Goal: Task Accomplishment & Management: Complete application form

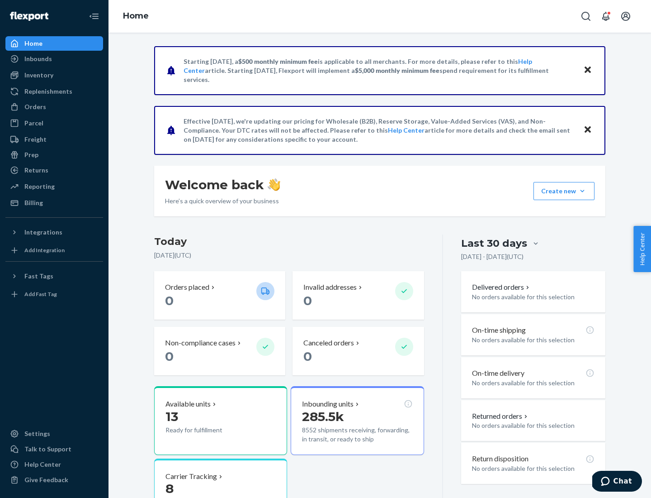
click at [583, 191] on button "Create new Create new inbound Create new order Create new product" at bounding box center [564, 191] width 61 height 18
click at [54, 59] on div "Inbounds" at bounding box center [54, 58] width 96 height 13
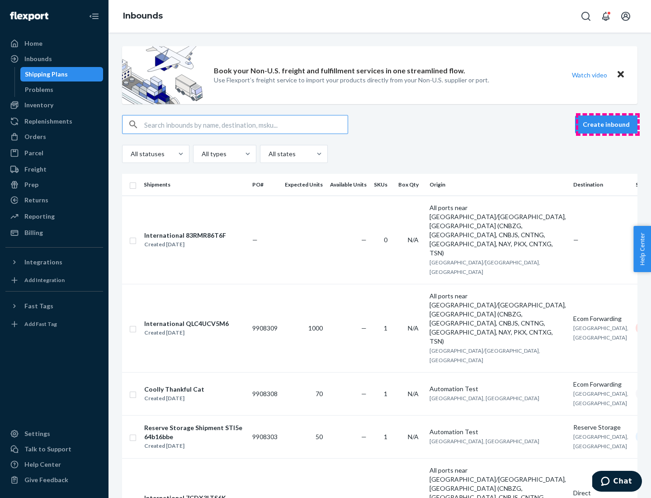
click at [608, 124] on button "Create inbound" at bounding box center [606, 124] width 62 height 18
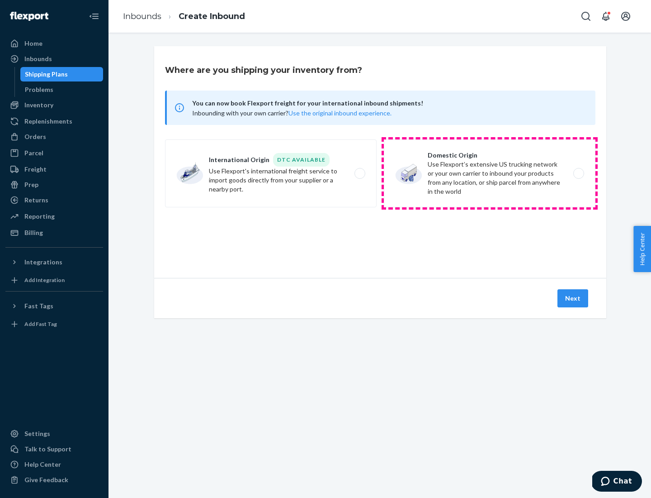
click at [490, 173] on label "Domestic Origin Use Flexport’s extensive US trucking network or your own carrie…" at bounding box center [490, 173] width 212 height 68
click at [579, 173] on input "Domestic Origin Use Flexport’s extensive US trucking network or your own carrie…" at bounding box center [582, 174] width 6 height 6
radio input "true"
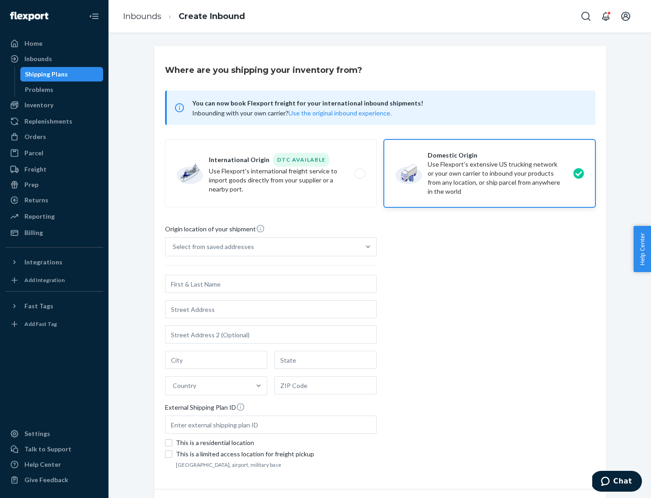
click at [211, 247] on div "Select from saved addresses" at bounding box center [213, 246] width 81 height 9
click at [174, 247] on input "Select from saved addresses" at bounding box center [173, 246] width 1 height 9
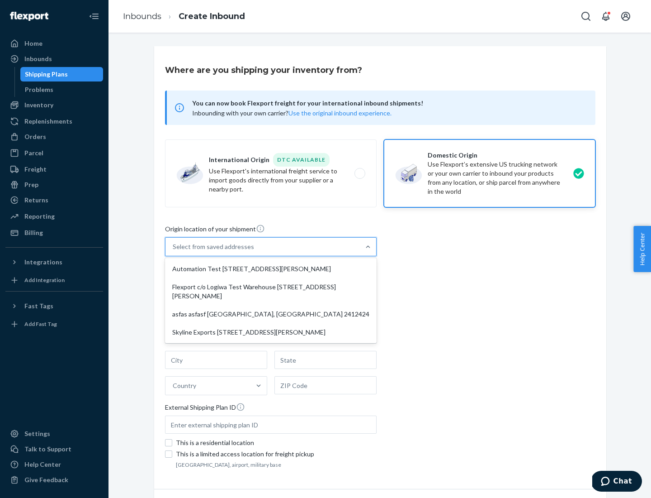
scroll to position [4, 0]
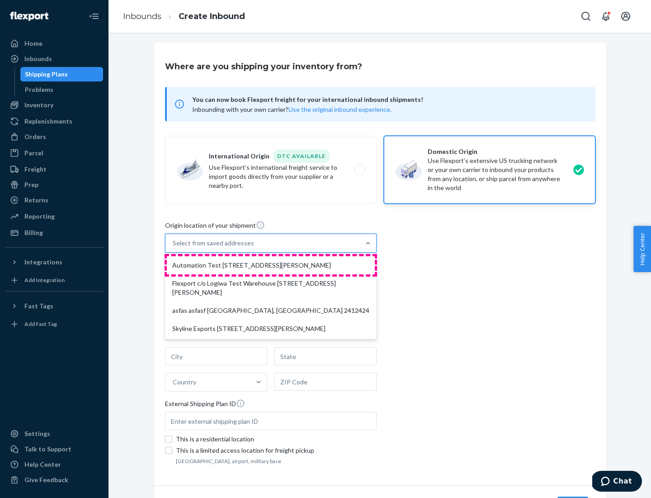
click at [271, 265] on div "Automation Test [STREET_ADDRESS][PERSON_NAME]" at bounding box center [271, 265] width 208 height 18
click at [174, 247] on input "option Automation Test [STREET_ADDRESS][PERSON_NAME] focused, 1 of 4. 4 results…" at bounding box center [173, 242] width 1 height 9
type input "Automation Test"
type input "9th Floor"
type input "[GEOGRAPHIC_DATA]"
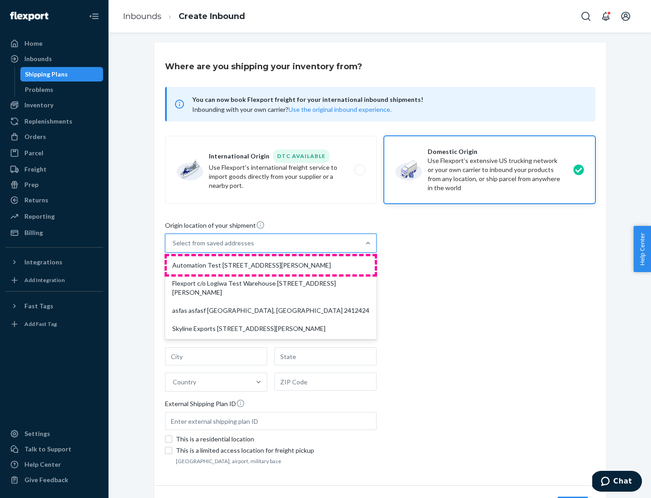
type input "CA"
type input "94104"
type input "[STREET_ADDRESS][PERSON_NAME]"
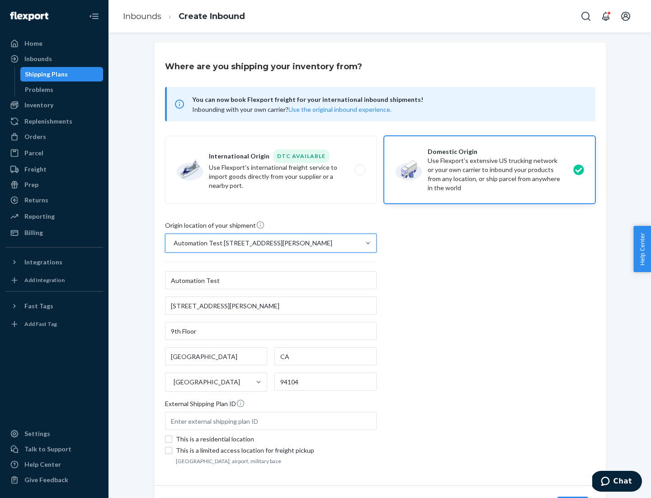
scroll to position [53, 0]
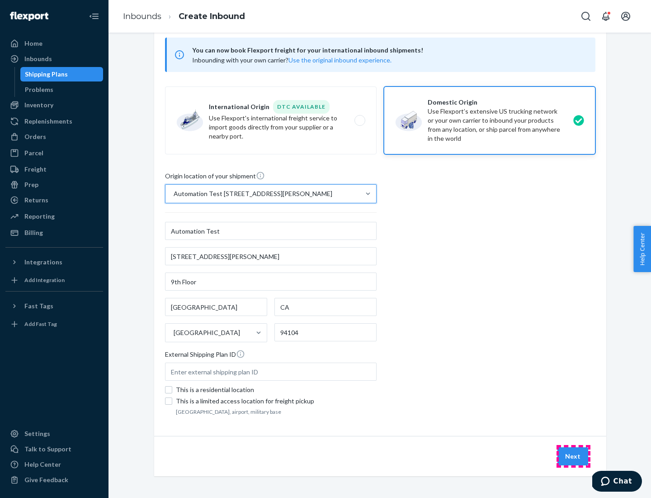
click at [574, 456] on button "Next" at bounding box center [573, 456] width 31 height 18
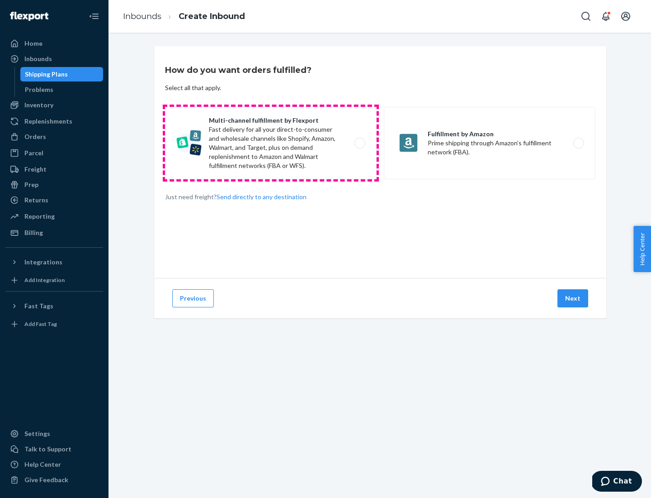
click at [271, 143] on label "Multi-channel fulfillment by Flexport Fast delivery for all your direct-to-cons…" at bounding box center [271, 143] width 212 height 72
click at [360, 143] on input "Multi-channel fulfillment by Flexport Fast delivery for all your direct-to-cons…" at bounding box center [363, 143] width 6 height 6
radio input "true"
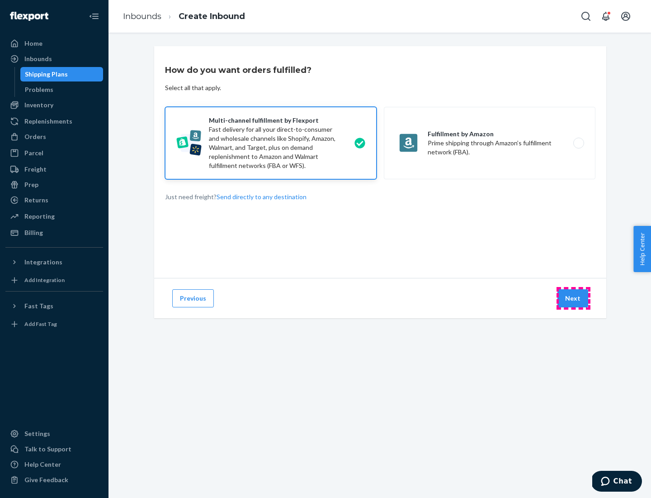
click at [574, 298] on button "Next" at bounding box center [573, 298] width 31 height 18
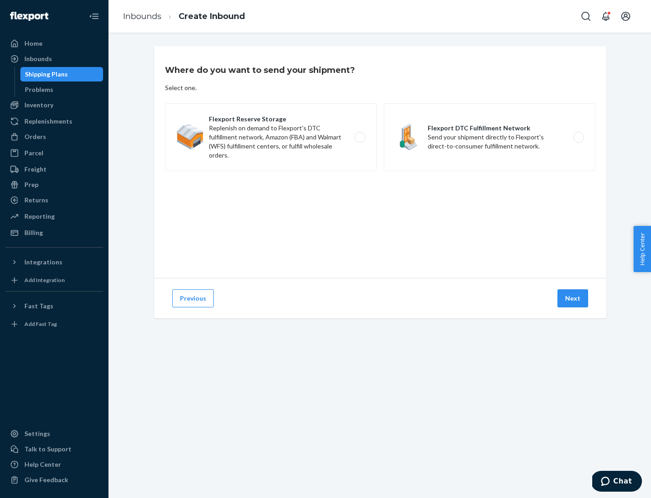
click at [490, 137] on label "Flexport DTC Fulfillment Network Send your shipment directly to Flexport's dire…" at bounding box center [490, 137] width 212 height 68
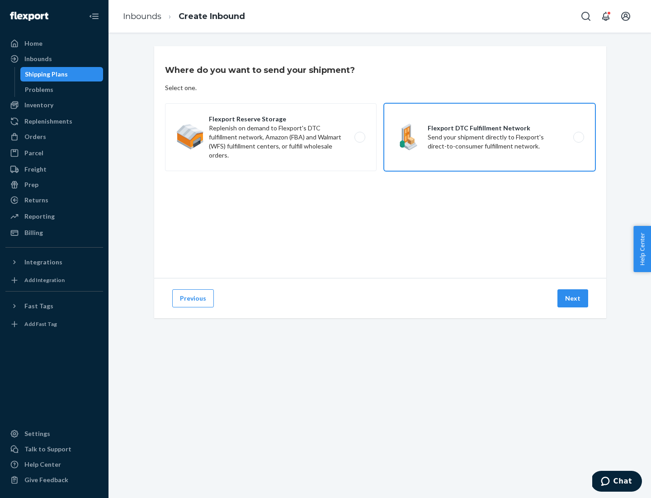
click at [579, 137] on input "Flexport DTC Fulfillment Network Send your shipment directly to Flexport's dire…" at bounding box center [582, 137] width 6 height 6
radio input "true"
click at [574, 298] on button "Next" at bounding box center [573, 298] width 31 height 18
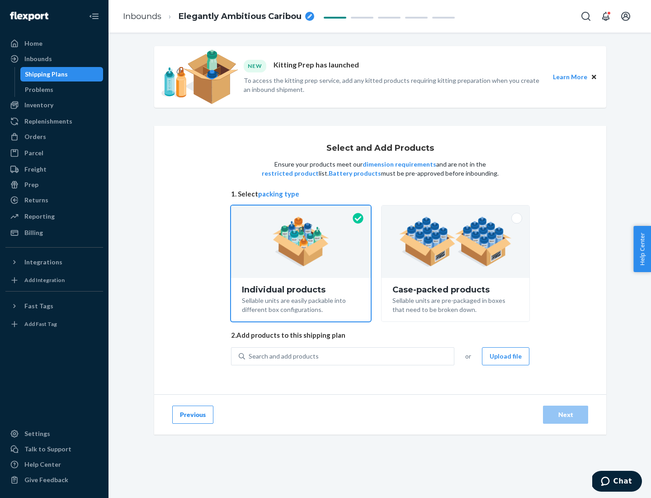
click at [456, 242] on img at bounding box center [455, 242] width 113 height 50
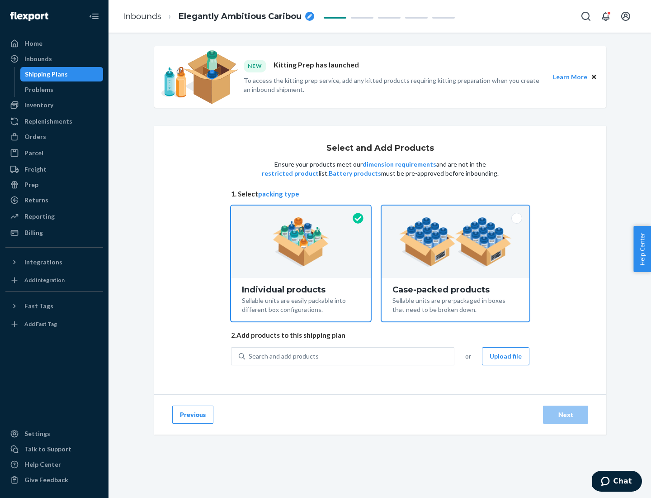
click at [456, 211] on input "Case-packed products Sellable units are pre-packaged in boxes that need to be b…" at bounding box center [456, 208] width 6 height 6
radio input "true"
radio input "false"
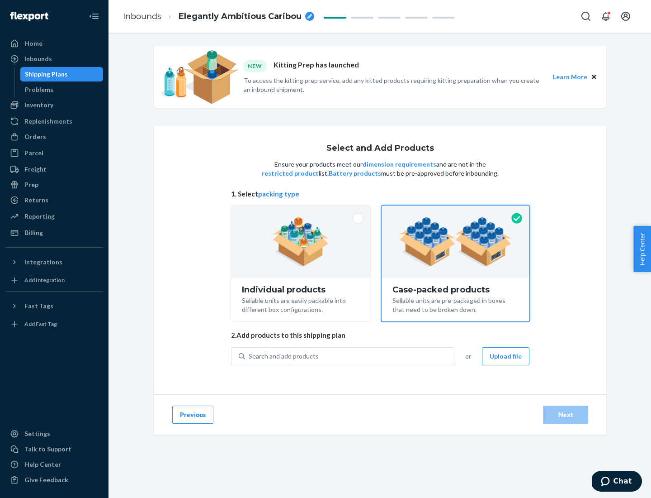
click at [350, 356] on div "Search and add products" at bounding box center [349, 356] width 209 height 16
click at [250, 356] on input "Search and add products" at bounding box center [249, 355] width 1 height 9
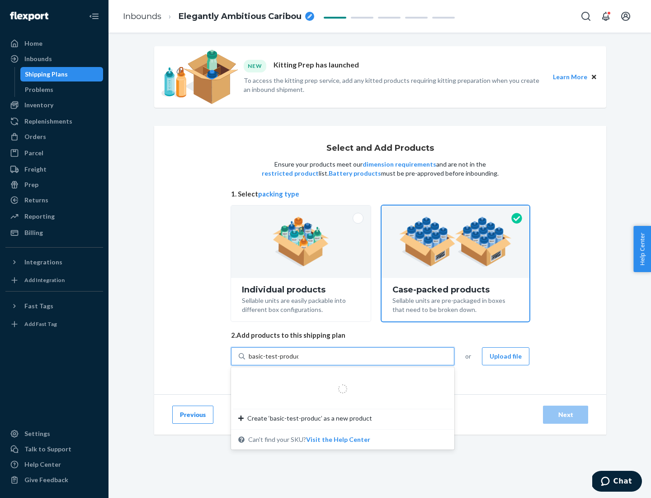
type input "basic-test-product-1"
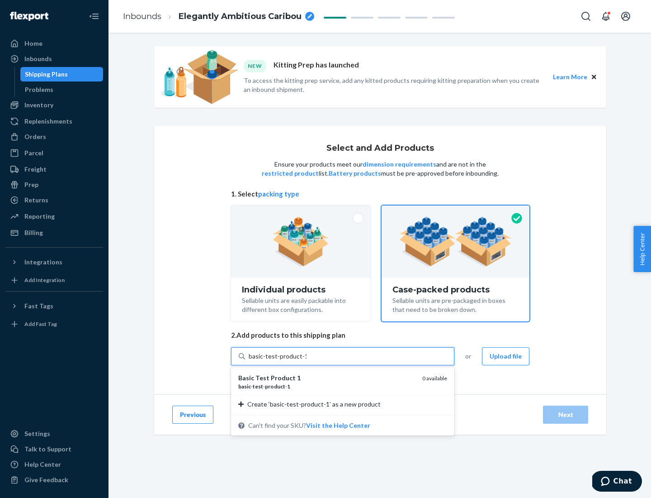
click at [327, 386] on div "basic - test - product - 1" at bounding box center [326, 386] width 177 height 8
click at [307, 361] on input "basic-test-product-1" at bounding box center [278, 355] width 58 height 9
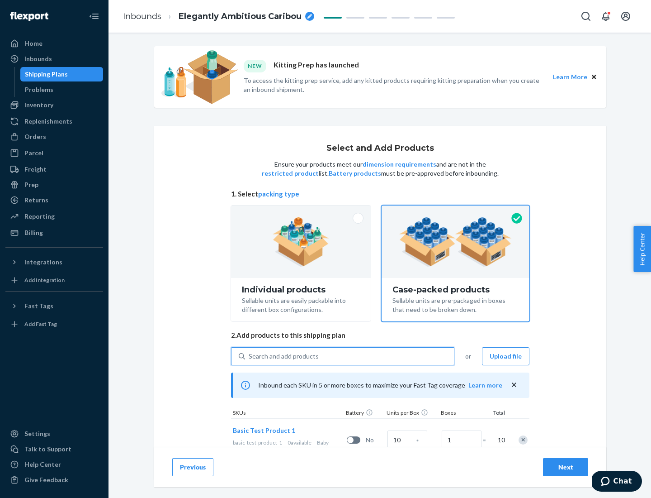
scroll to position [33, 0]
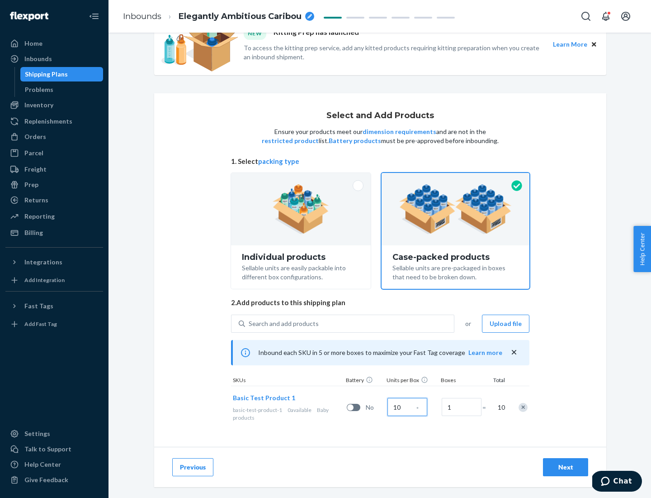
type input "10"
type input "7"
click at [566, 467] on div "Next" at bounding box center [566, 466] width 30 height 9
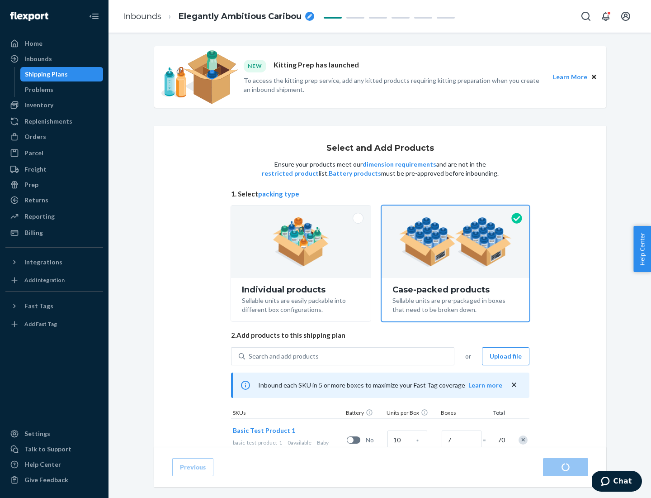
radio input "true"
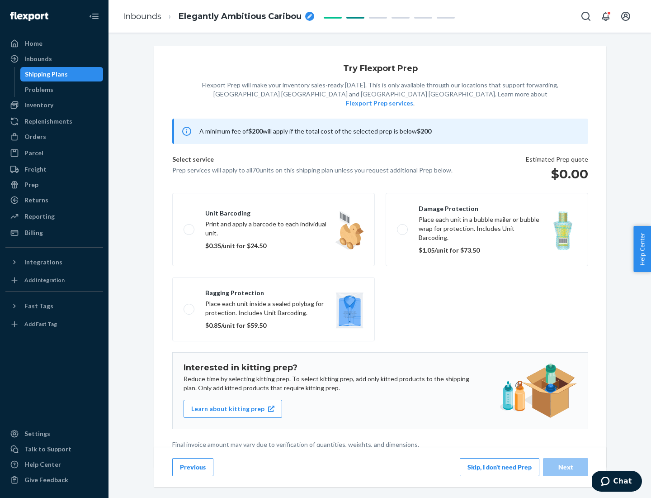
scroll to position [2, 0]
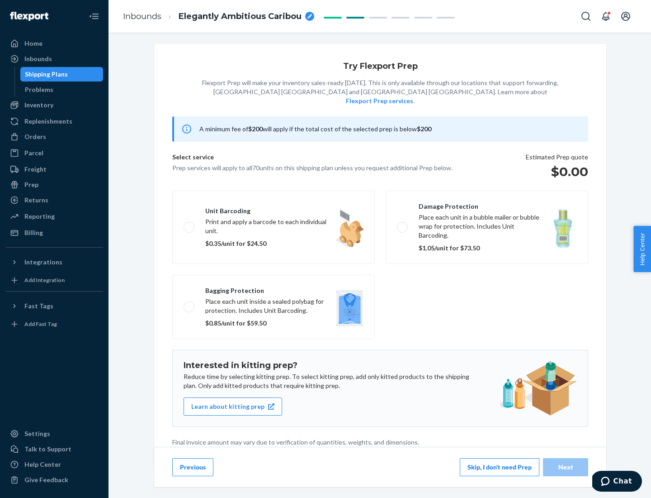
click at [274, 288] on label "Bagging protection Place each unit inside a sealed polybag for protection. Incl…" at bounding box center [273, 307] width 203 height 64
click at [190, 304] on input "Bagging protection Place each unit inside a sealed polybag for protection. Incl…" at bounding box center [187, 307] width 6 height 6
checkbox input "true"
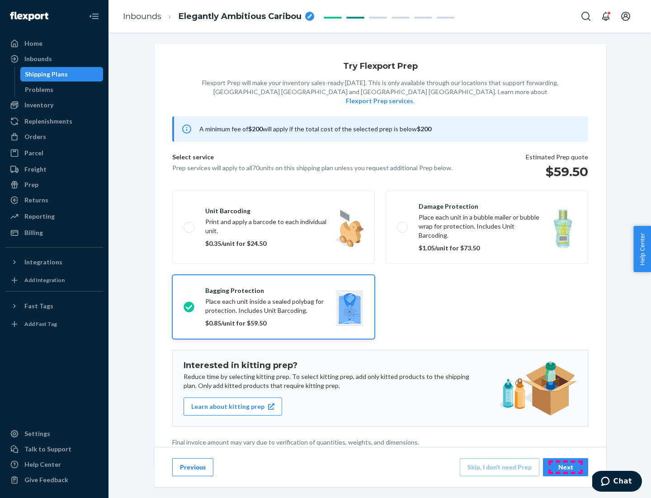
click at [566, 466] on div "Next" at bounding box center [566, 466] width 30 height 9
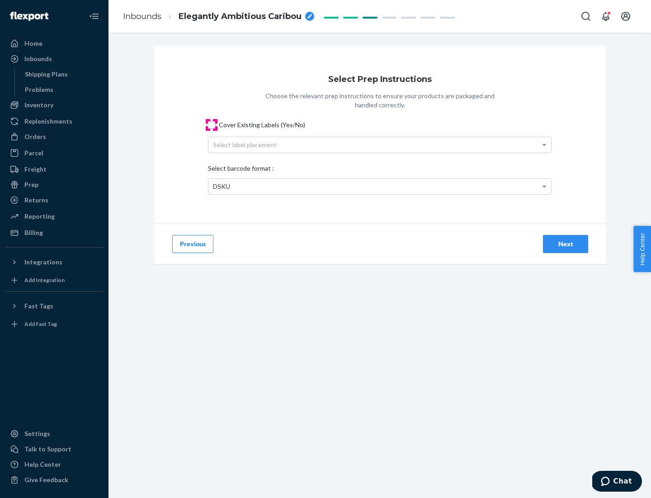
click at [212, 124] on input "Cover Existing Labels (Yes/No)" at bounding box center [211, 124] width 7 height 7
checkbox input "true"
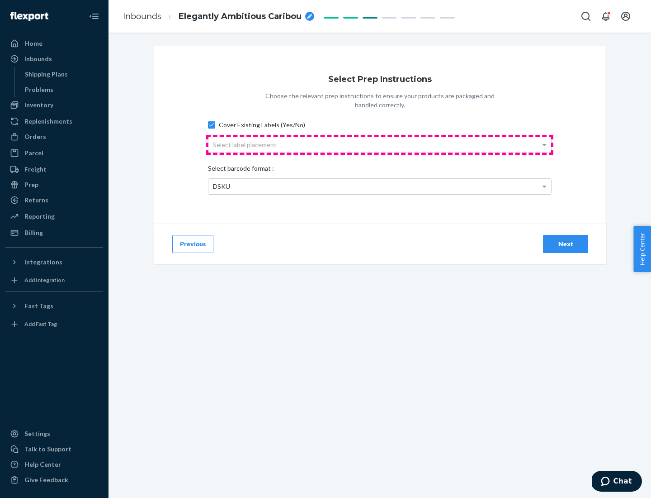
click at [380, 144] on div "Select label placement" at bounding box center [380, 144] width 343 height 15
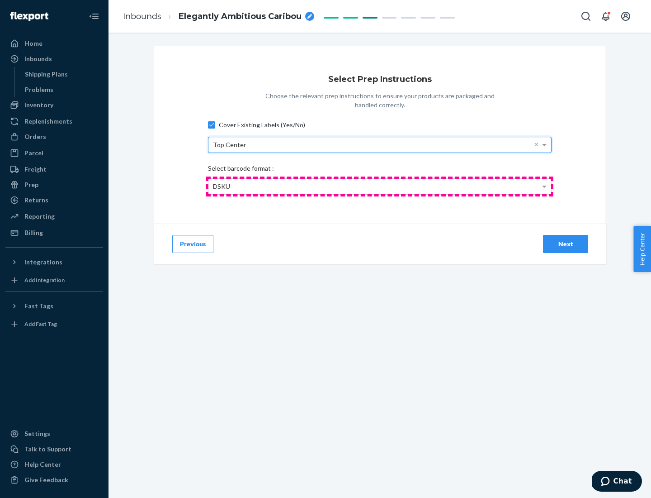
click at [380, 186] on div "DSKU" at bounding box center [380, 186] width 343 height 15
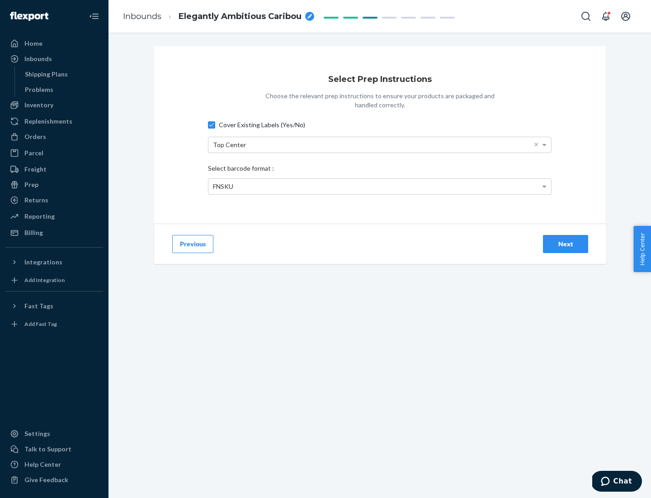
click at [566, 243] on div "Next" at bounding box center [566, 243] width 30 height 9
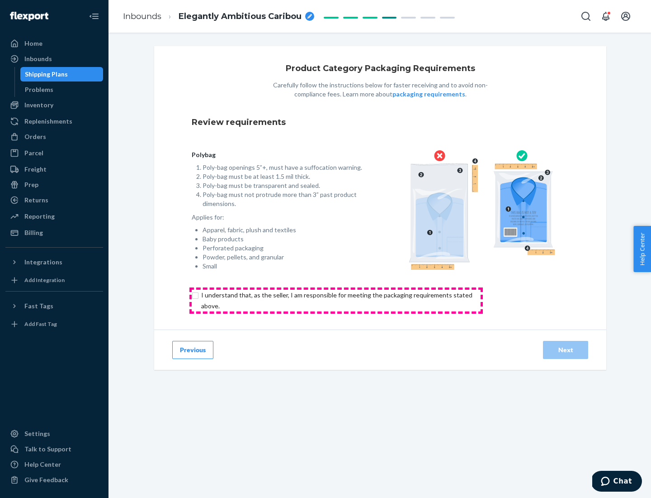
click at [336, 300] on input "checkbox" at bounding box center [342, 300] width 301 height 22
checkbox input "true"
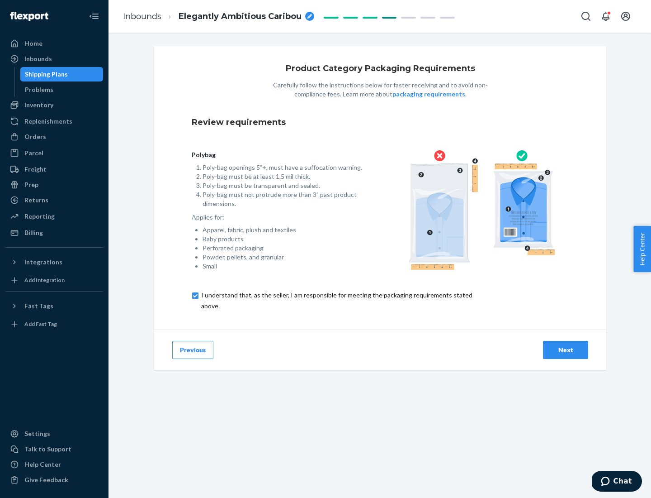
click at [566, 349] on div "Next" at bounding box center [566, 349] width 30 height 9
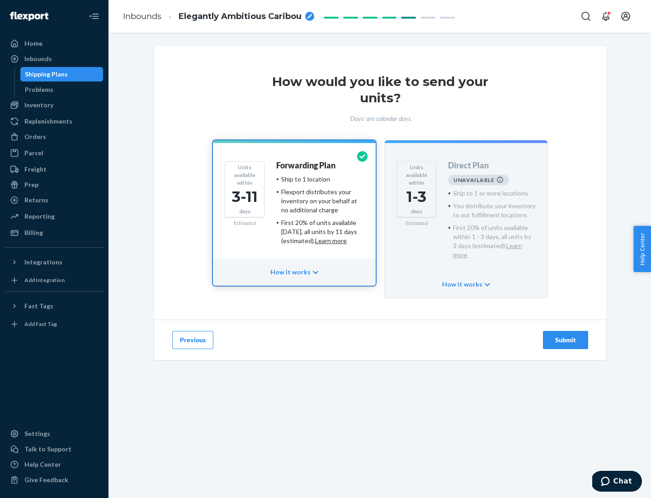
click at [307, 165] on h4 "Forwarding Plan" at bounding box center [305, 165] width 59 height 9
click at [566, 335] on div "Submit" at bounding box center [566, 339] width 30 height 9
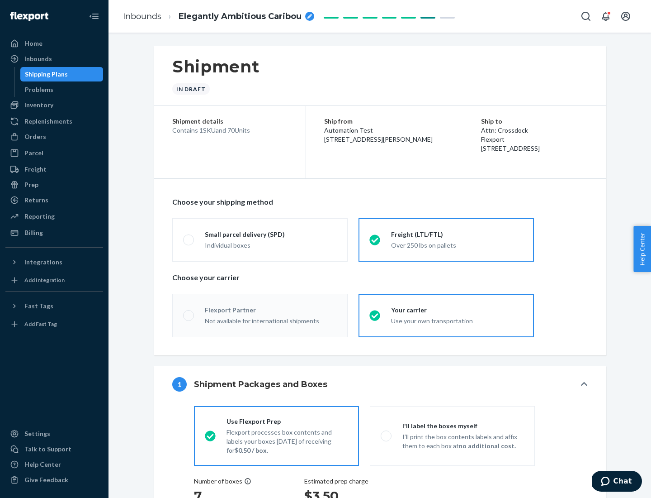
radio input "true"
radio input "false"
radio input "true"
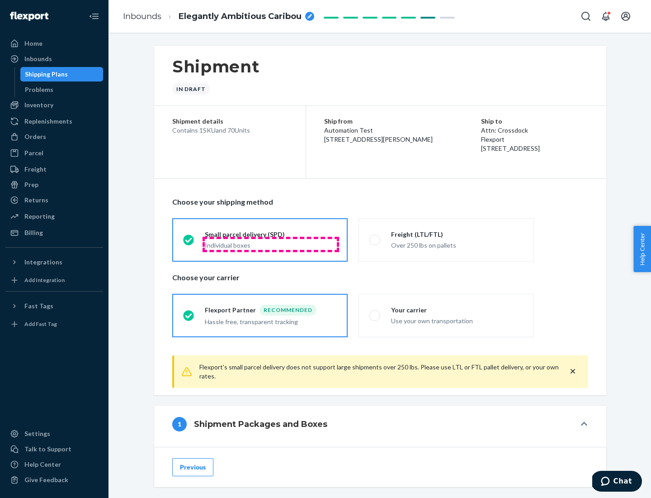
click at [271, 244] on div "Individual boxes" at bounding box center [271, 245] width 132 height 9
click at [189, 242] on input "Small parcel delivery (SPD) Individual boxes" at bounding box center [186, 240] width 6 height 6
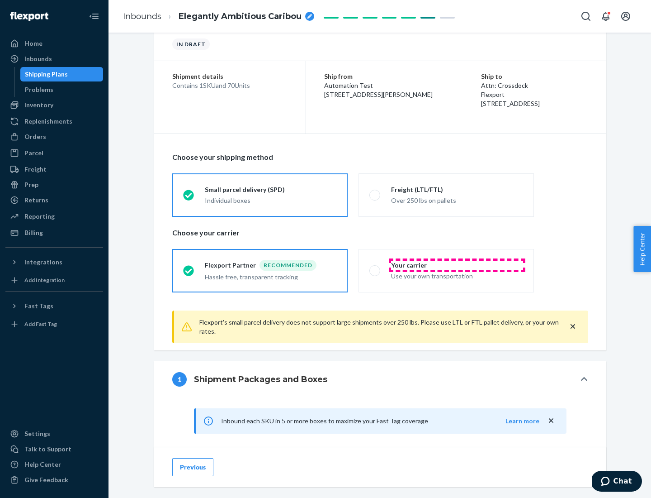
click at [457, 265] on div "Your carrier" at bounding box center [457, 265] width 132 height 9
click at [375, 267] on input "Your carrier Use your own transportation" at bounding box center [373, 270] width 6 height 6
radio input "true"
radio input "false"
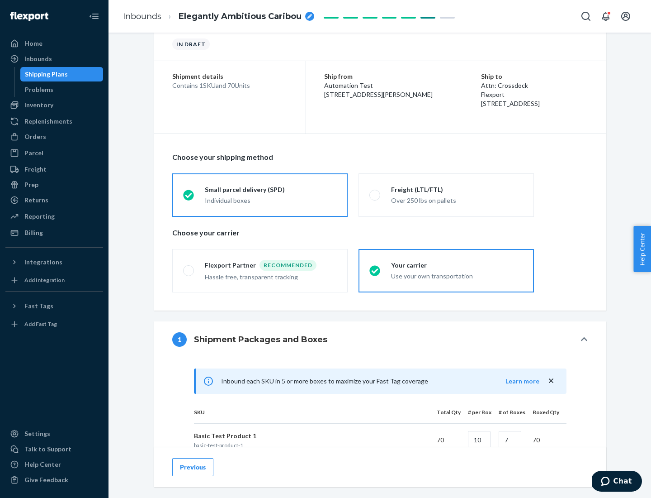
scroll to position [219, 0]
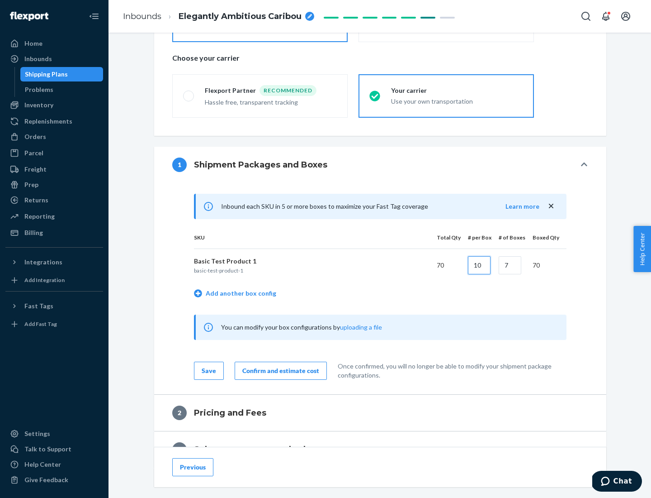
type input "10"
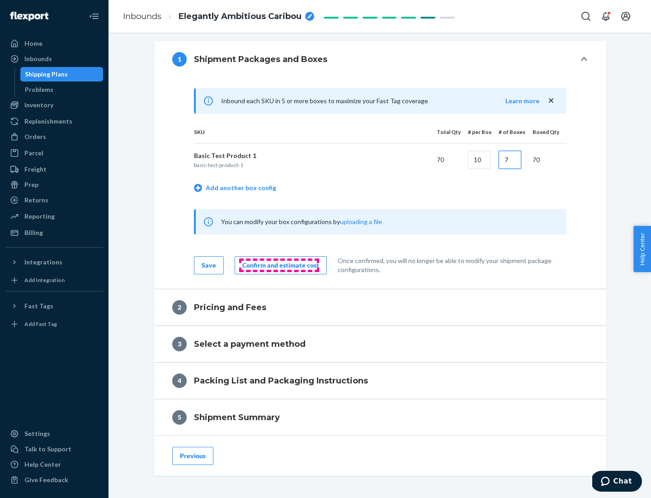
type input "7"
click at [279, 265] on div "Confirm and estimate cost" at bounding box center [280, 265] width 77 height 9
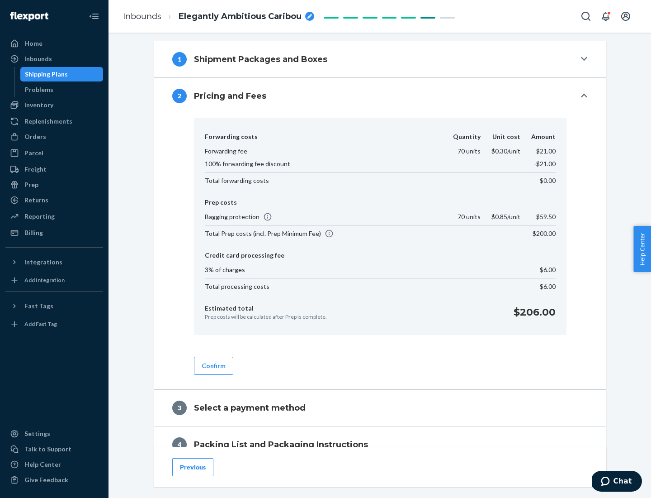
scroll to position [368, 0]
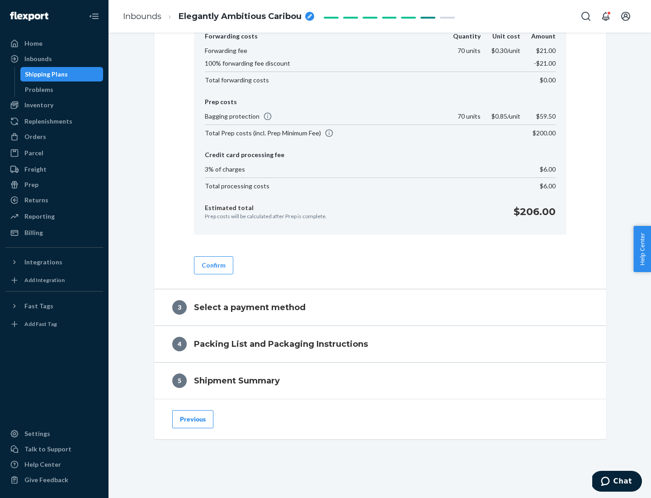
click at [213, 265] on button "Confirm" at bounding box center [213, 265] width 39 height 18
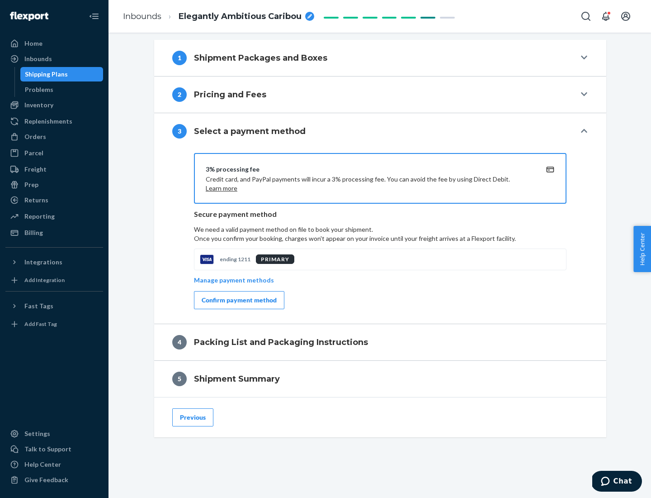
scroll to position [326, 0]
click at [238, 300] on div "Confirm payment method" at bounding box center [239, 299] width 75 height 9
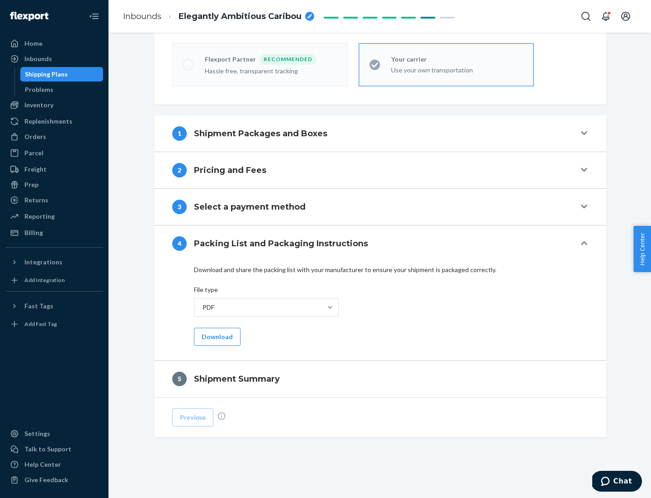
scroll to position [251, 0]
click at [216, 336] on button "Download" at bounding box center [217, 336] width 47 height 18
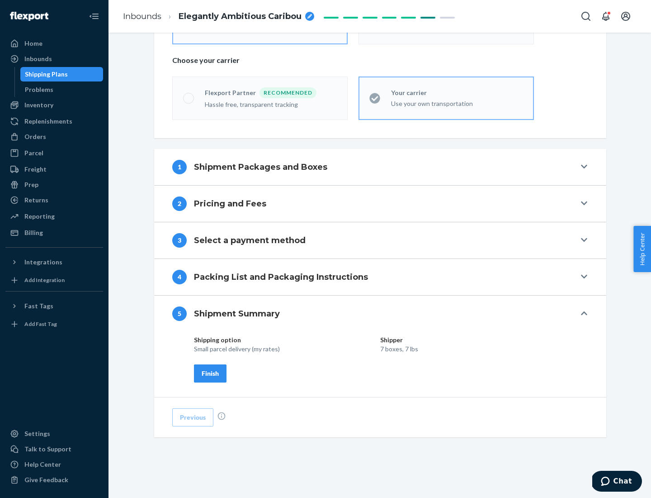
scroll to position [217, 0]
